Goal: Find contact information: Find contact information

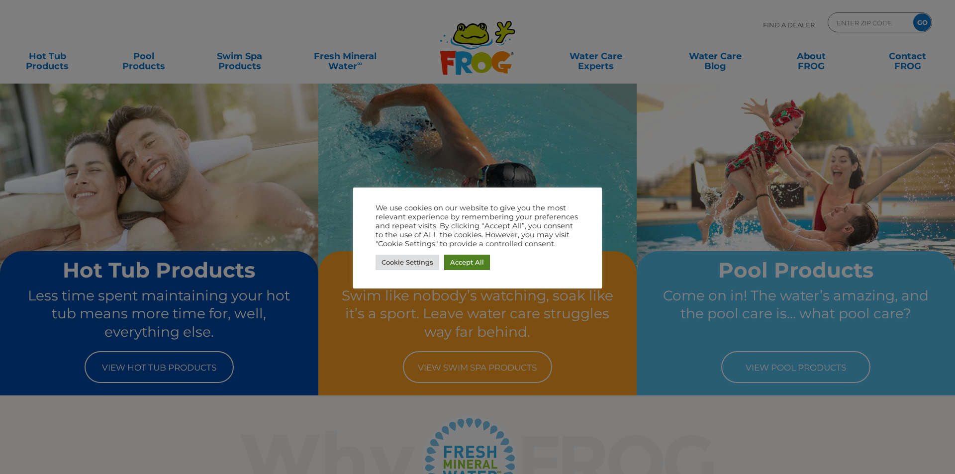
click at [459, 261] on link "Accept All" at bounding box center [467, 262] width 46 height 15
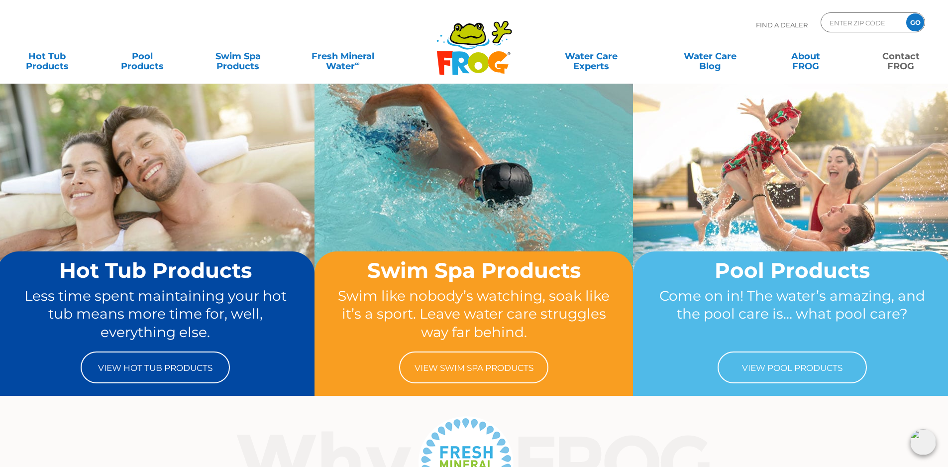
click at [898, 57] on link "Contact FROG" at bounding box center [901, 56] width 74 height 20
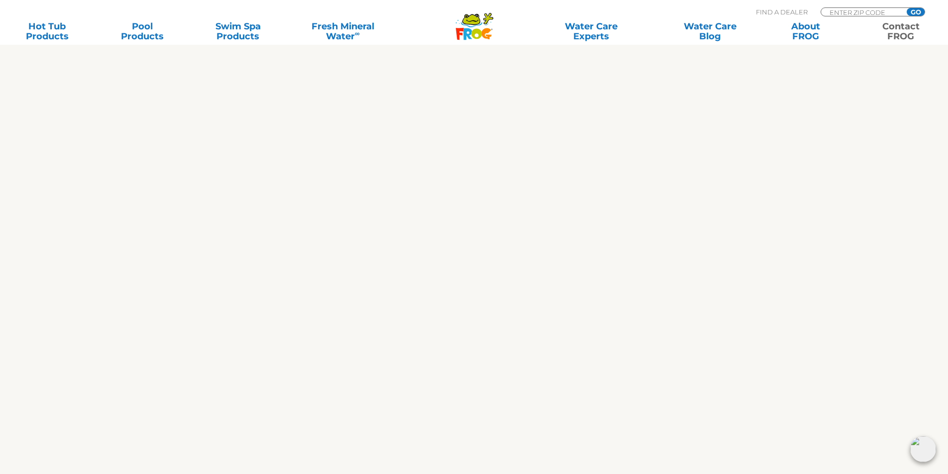
scroll to position [398, 0]
click at [236, 200] on div "We are always ready to help! We appreciate your comments and are happy to help …" at bounding box center [474, 186] width 612 height 687
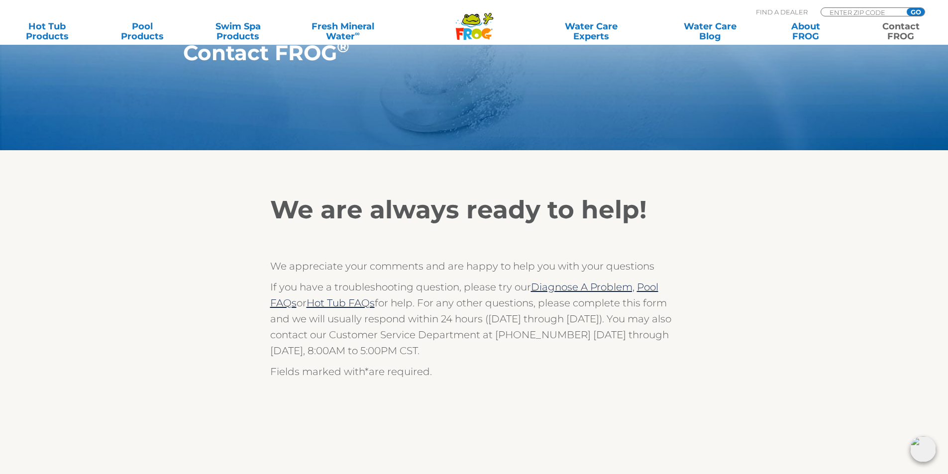
scroll to position [50, 0]
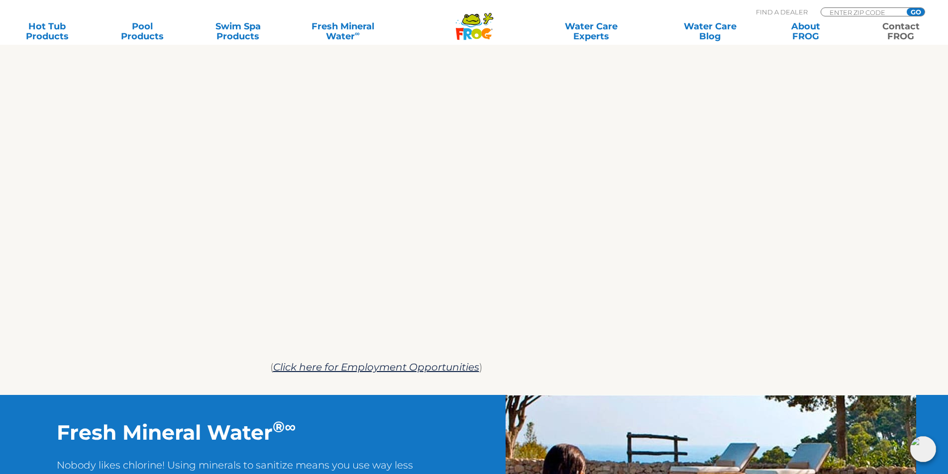
scroll to position [448, 0]
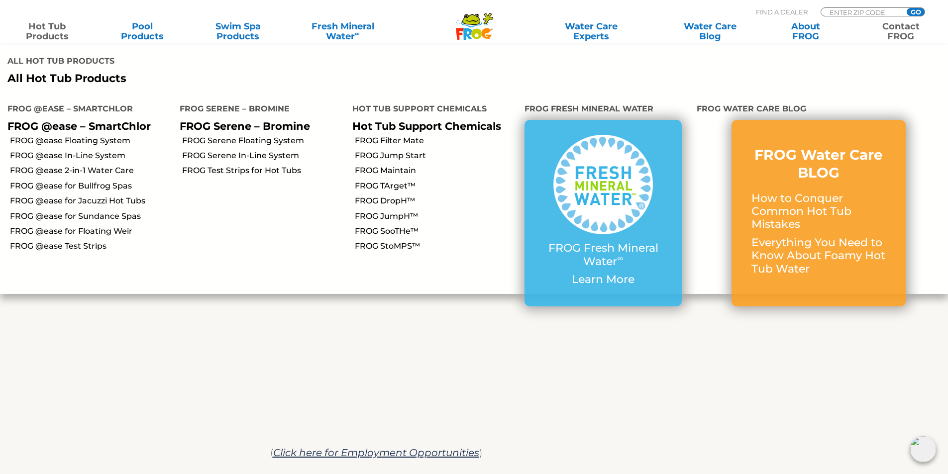
click at [55, 163] on li "FROG @ease 2-in-1 Water Care" at bounding box center [86, 170] width 172 height 15
click at [56, 150] on link "FROG @ease In-Line System" at bounding box center [91, 155] width 162 height 11
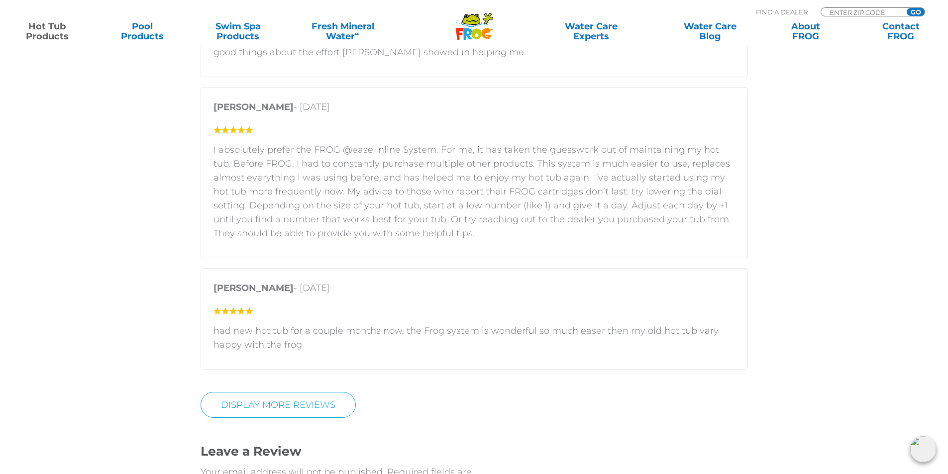
scroll to position [2040, 0]
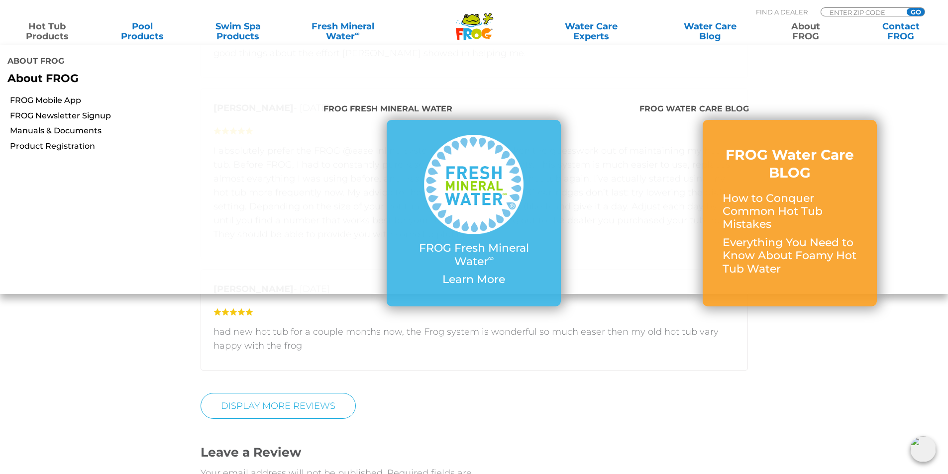
click at [806, 29] on link "About FROG" at bounding box center [805, 31] width 74 height 20
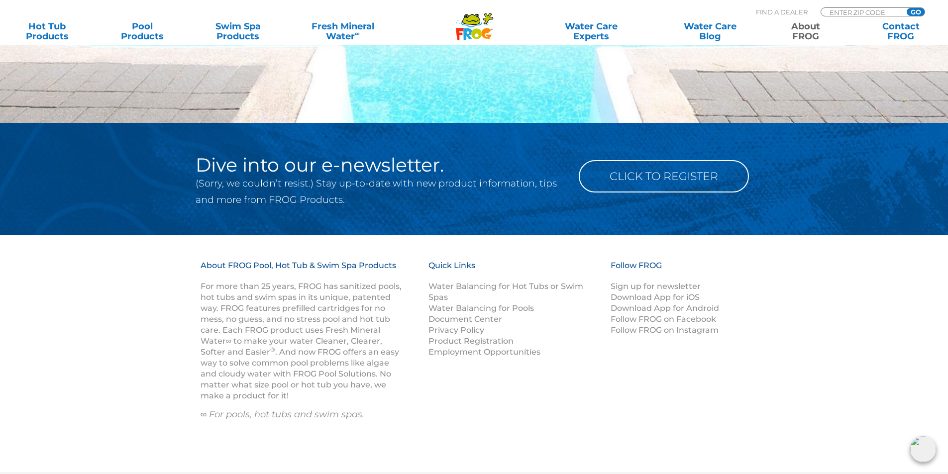
scroll to position [1692, 0]
